Goal: Transaction & Acquisition: Subscribe to service/newsletter

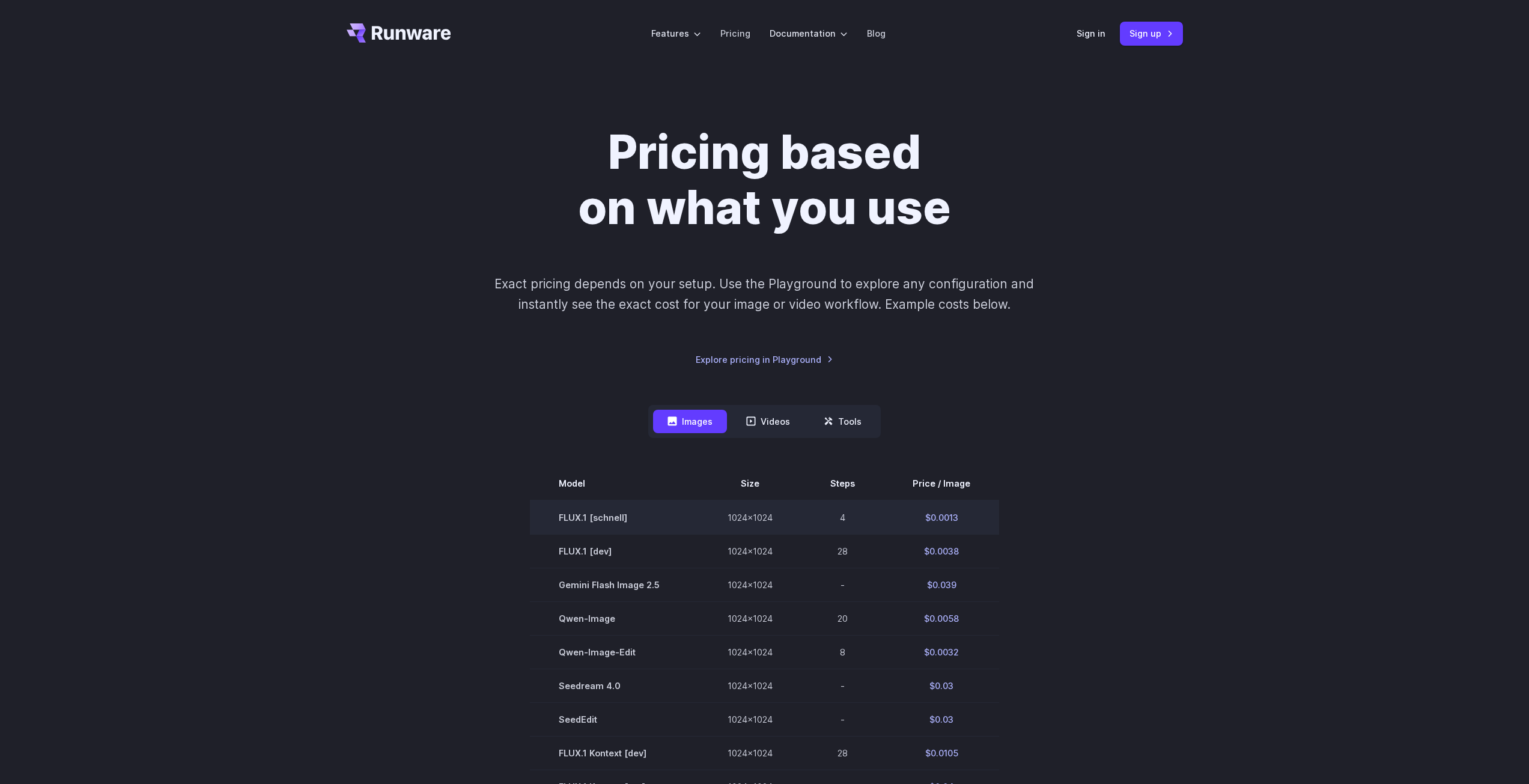
click at [610, 515] on td "FLUX.1 [schnell]" at bounding box center [614, 517] width 169 height 34
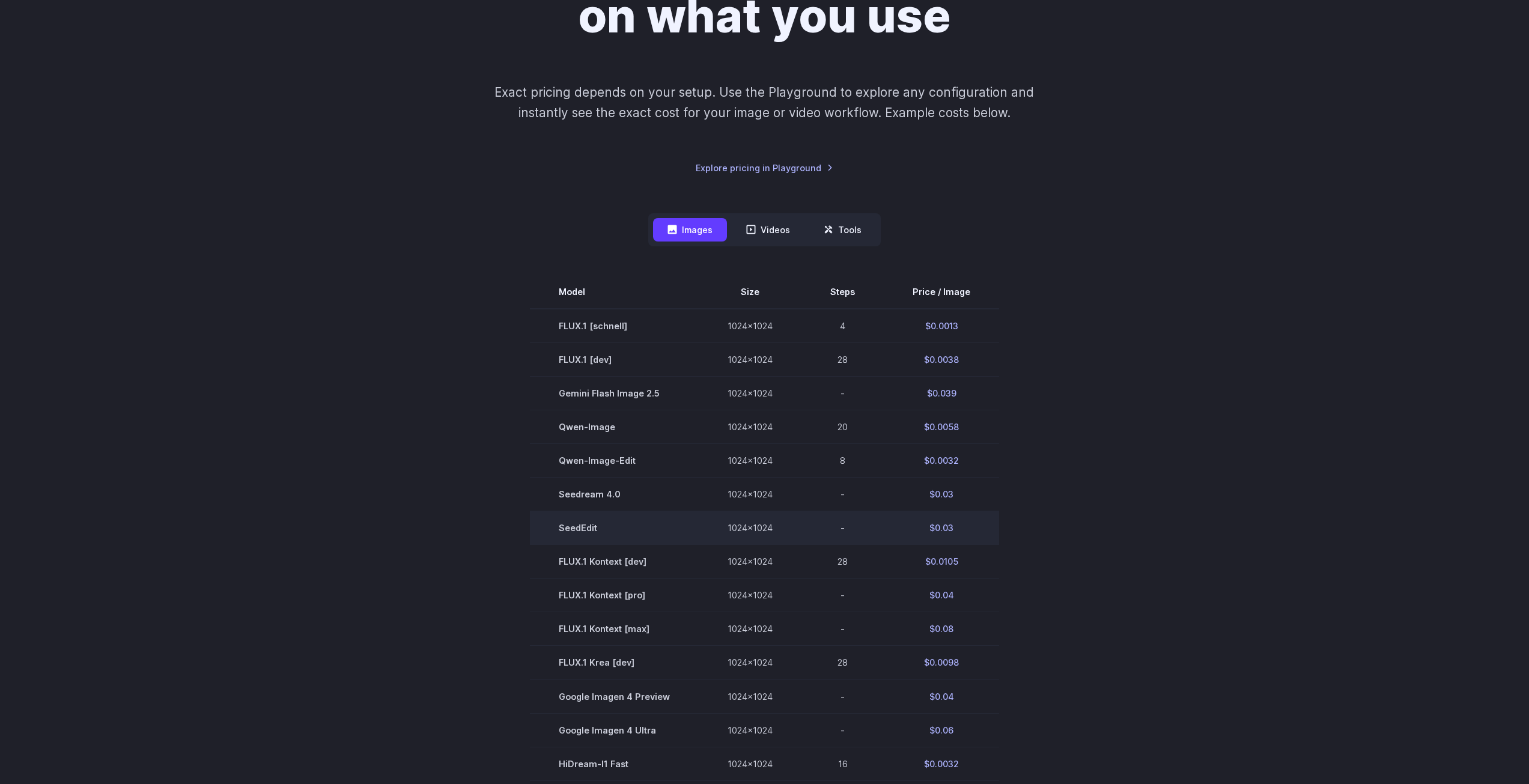
scroll to position [281, 0]
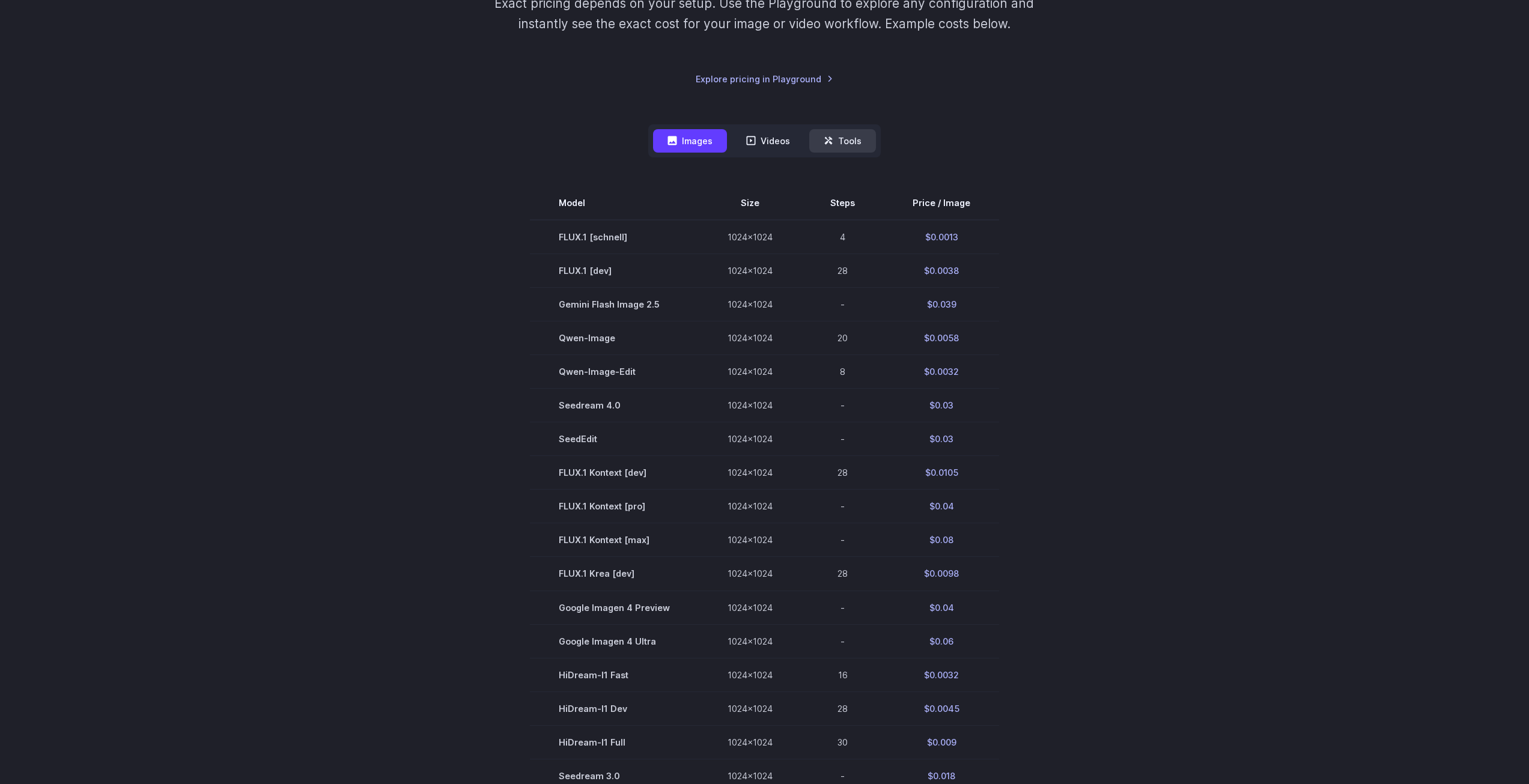
click at [826, 141] on icon at bounding box center [829, 140] width 10 height 10
click at [789, 72] on link "Explore pricing in Playground" at bounding box center [764, 78] width 137 height 14
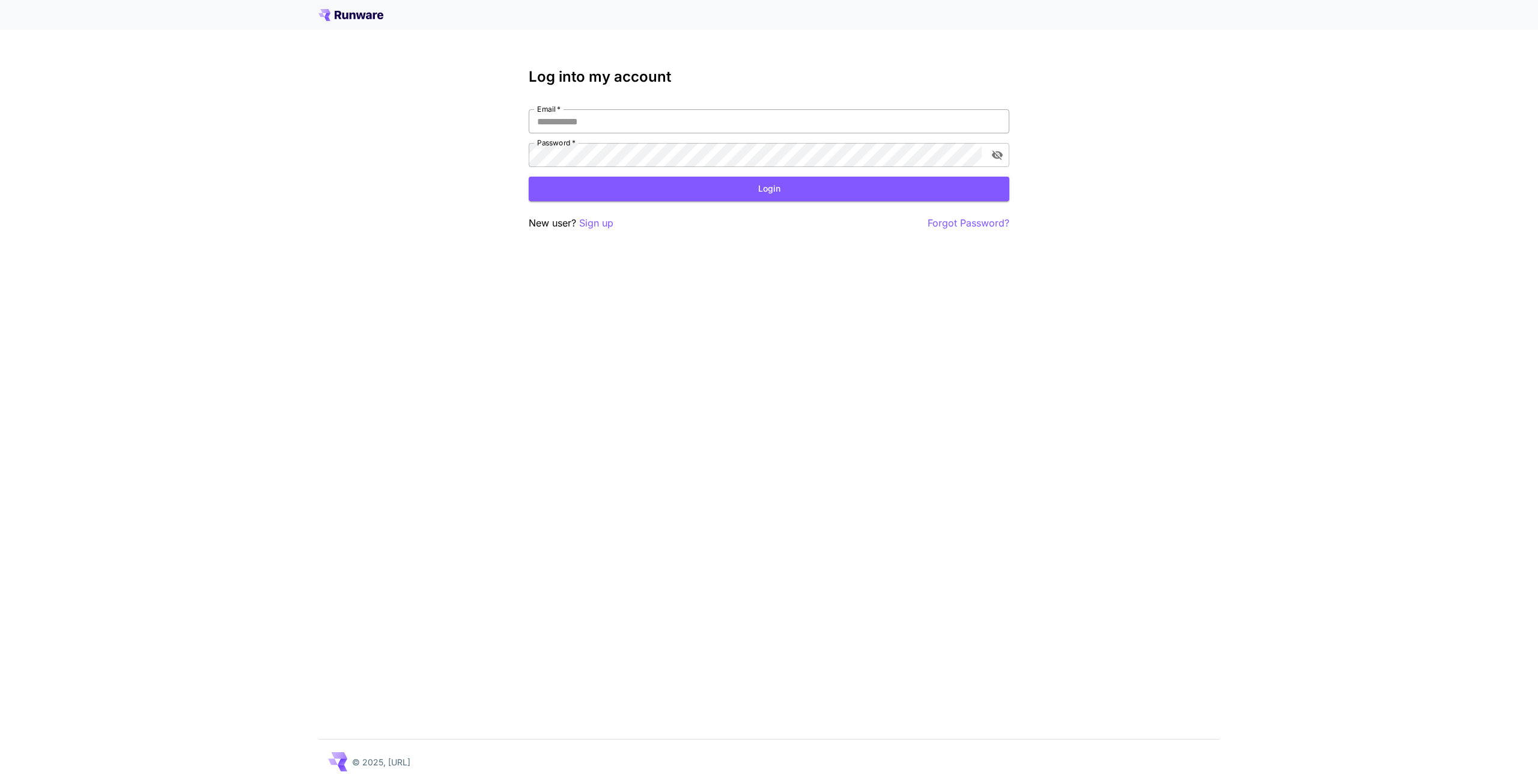
click at [772, 115] on input "Email   *" at bounding box center [769, 121] width 481 height 24
click at [612, 224] on p "Sign up" at bounding box center [597, 223] width 34 height 15
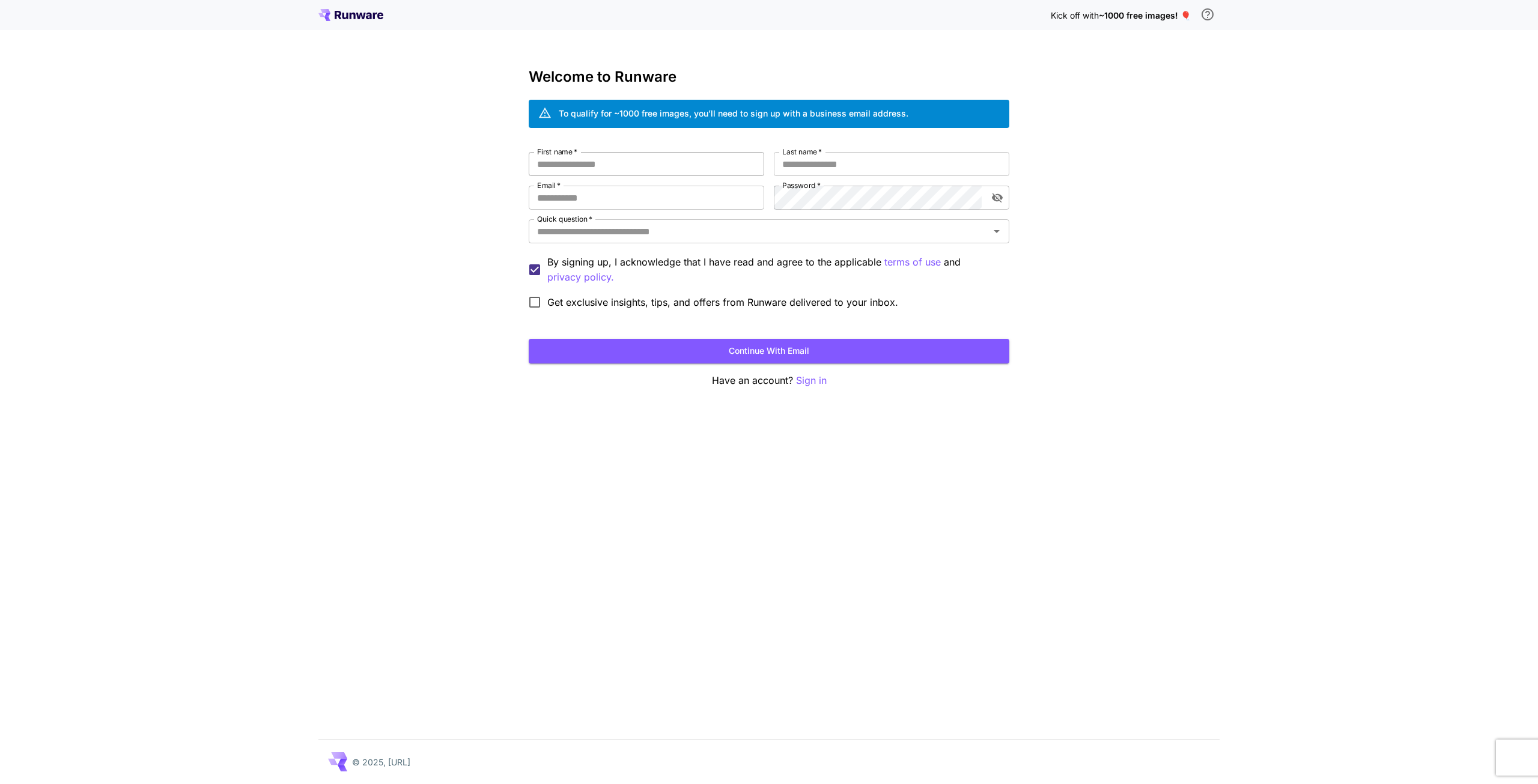
click at [653, 160] on input "First name   *" at bounding box center [646, 163] width 236 height 24
